Goal: Download file/media

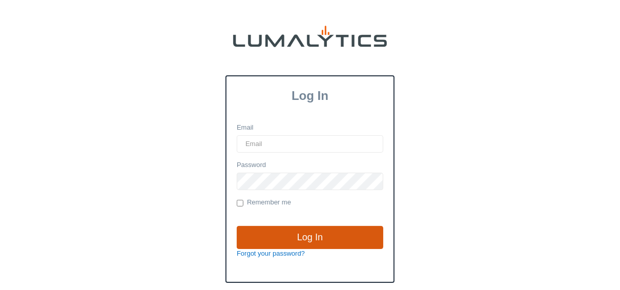
type input "[EMAIL_ADDRESS][DOMAIN_NAME]"
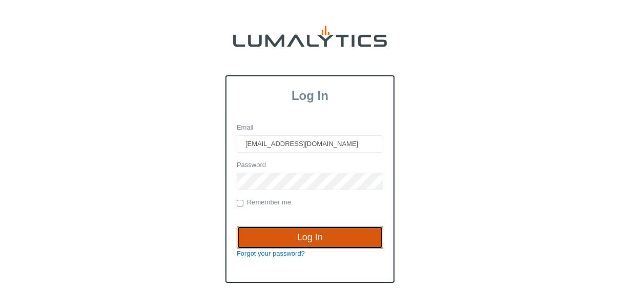
click at [286, 236] on input "Log In" at bounding box center [310, 238] width 146 height 24
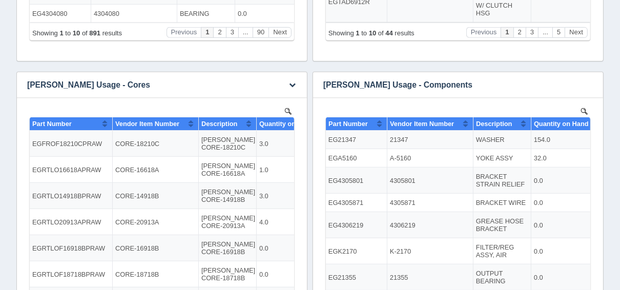
scroll to position [379, 0]
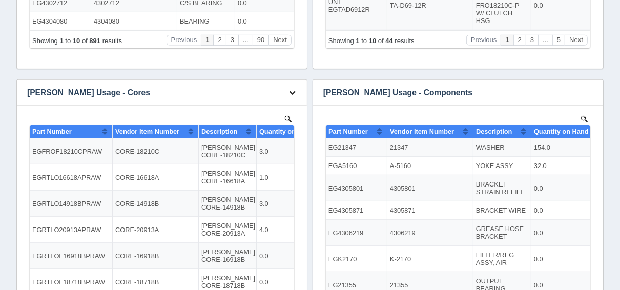
click at [289, 92] on icon "button" at bounding box center [292, 92] width 7 height 7
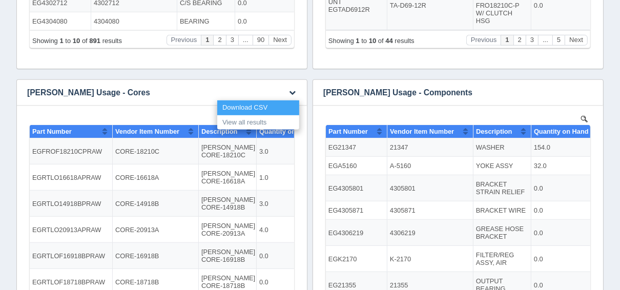
click at [275, 105] on link "Download CSV" at bounding box center [258, 107] width 82 height 15
